Goal: Transaction & Acquisition: Obtain resource

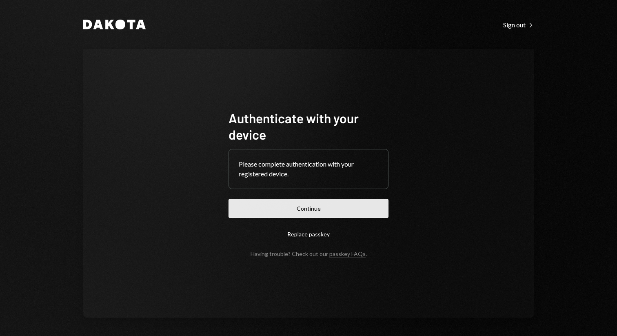
click at [312, 203] on button "Continue" at bounding box center [309, 208] width 160 height 19
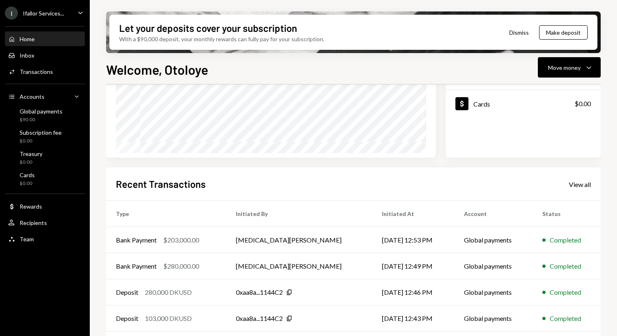
scroll to position [156, 0]
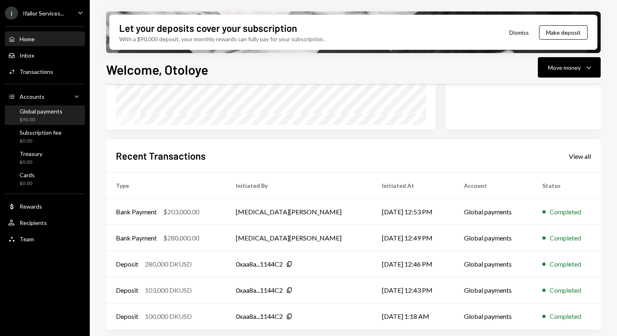
click at [46, 111] on div "Global payments" at bounding box center [41, 111] width 43 height 7
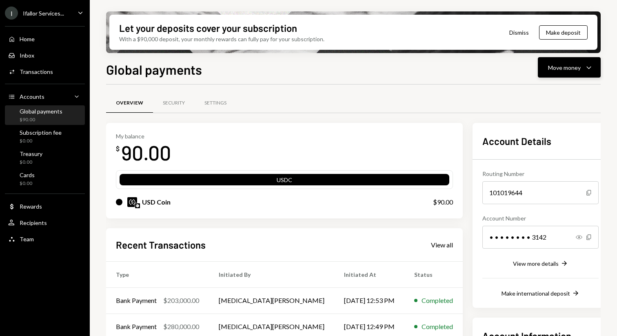
click at [571, 67] on div "Move money" at bounding box center [564, 67] width 33 height 9
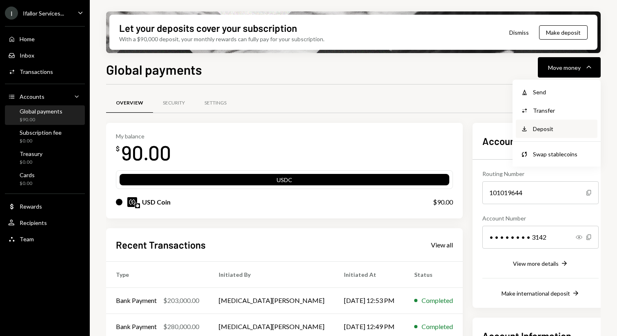
click at [541, 128] on div "Deposit" at bounding box center [563, 129] width 60 height 9
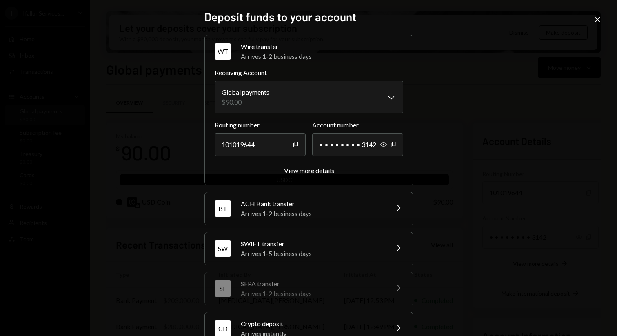
scroll to position [62, 0]
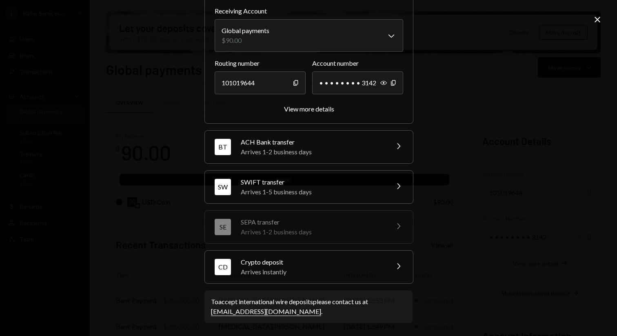
click at [302, 269] on div "Arrives instantly" at bounding box center [312, 272] width 143 height 10
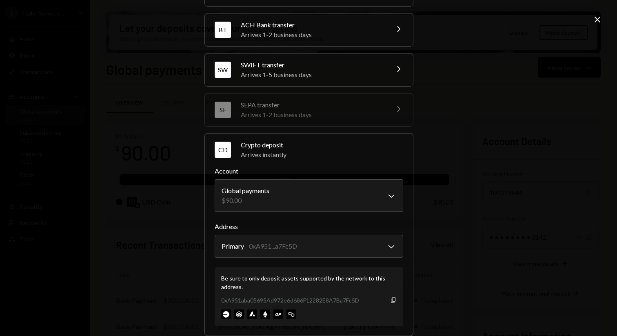
click at [391, 298] on icon "button" at bounding box center [393, 299] width 4 height 5
